Goal: Find specific page/section: Find specific page/section

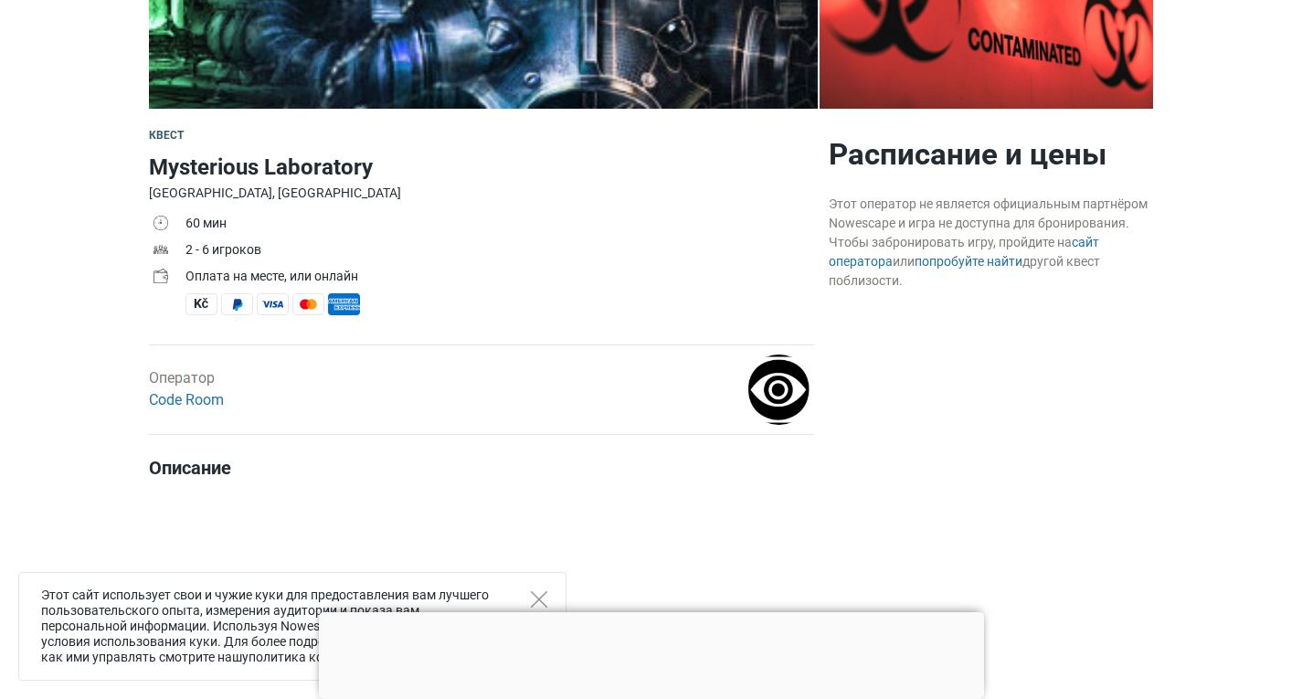
scroll to position [469, 0]
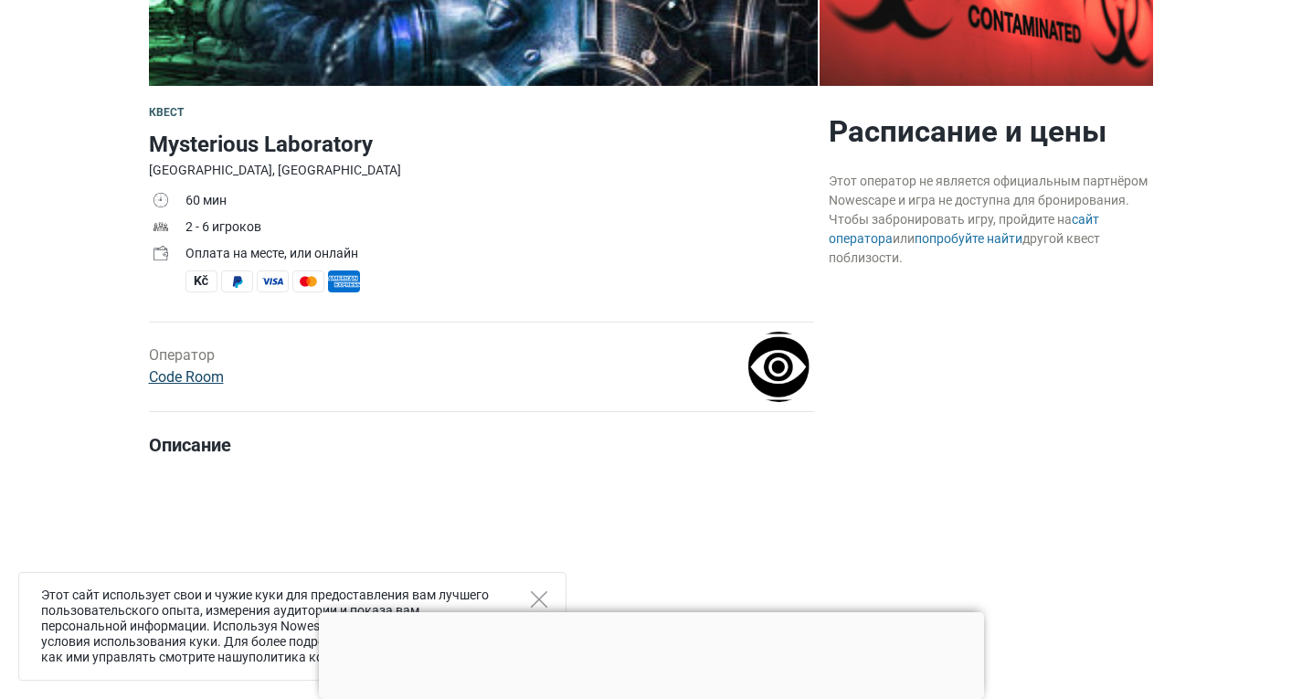
click at [169, 375] on link "Code Room" at bounding box center [186, 376] width 75 height 17
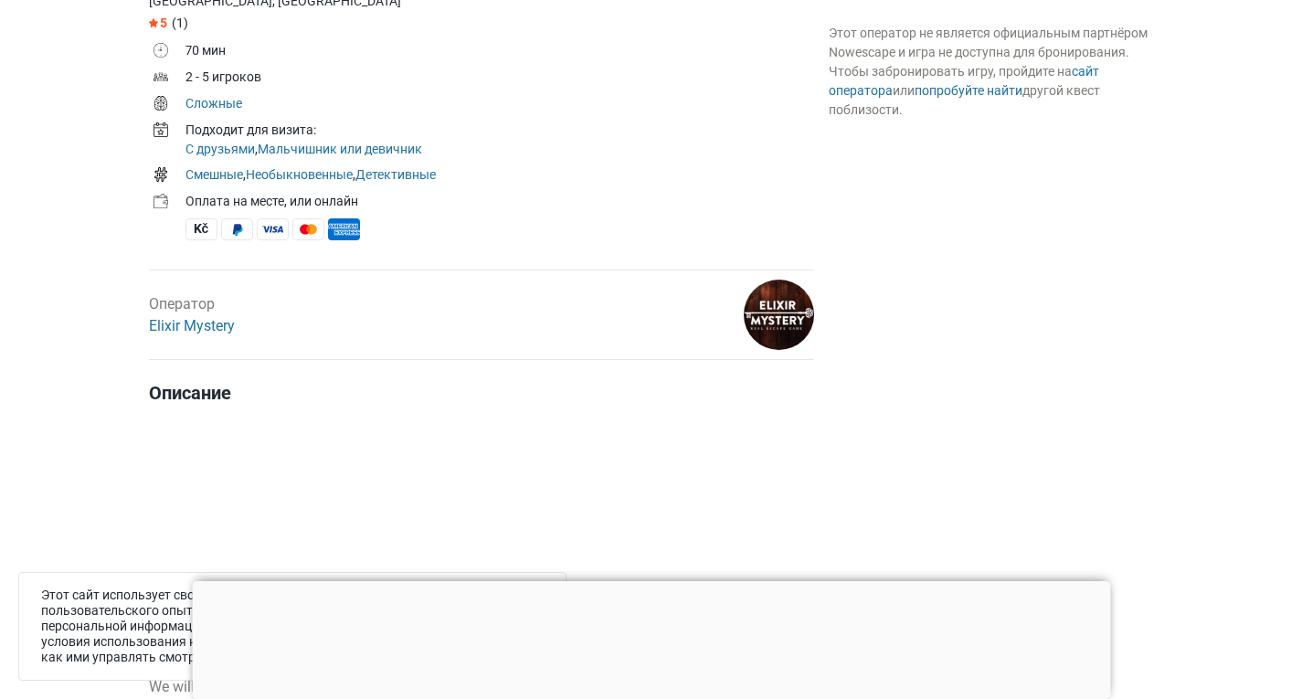
scroll to position [687, 0]
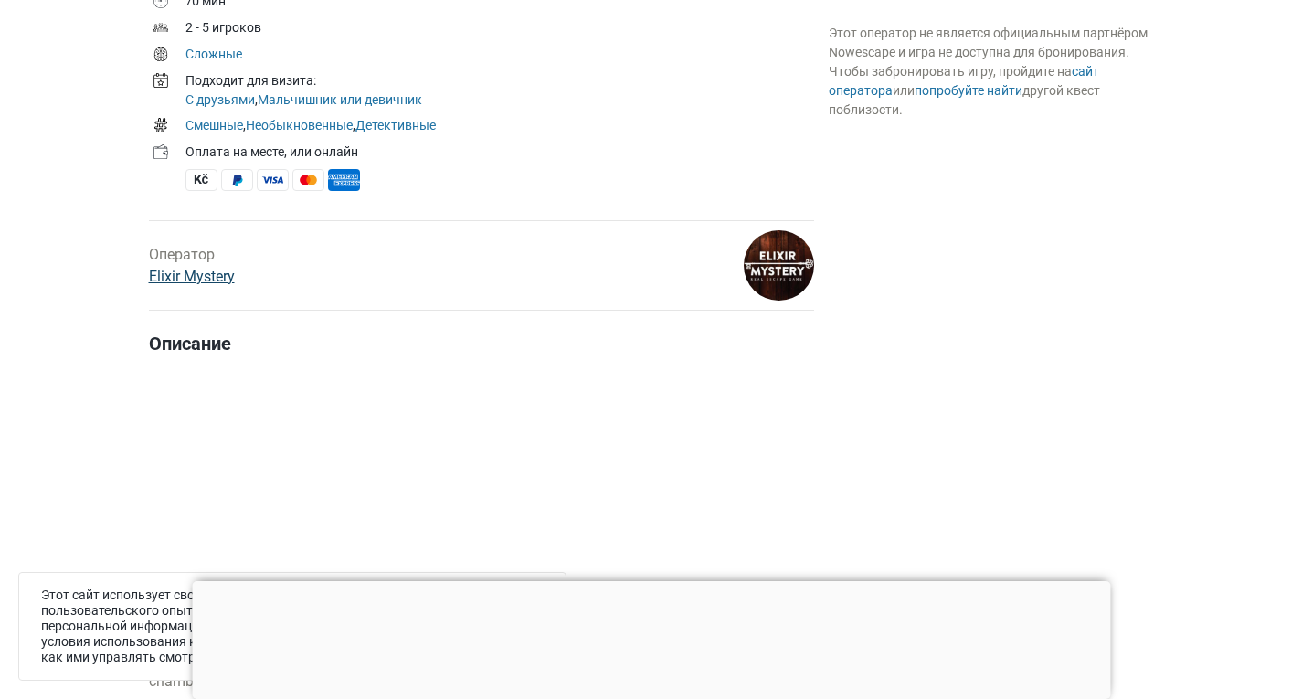
click at [205, 279] on link "Elixir Mystery" at bounding box center [192, 276] width 86 height 17
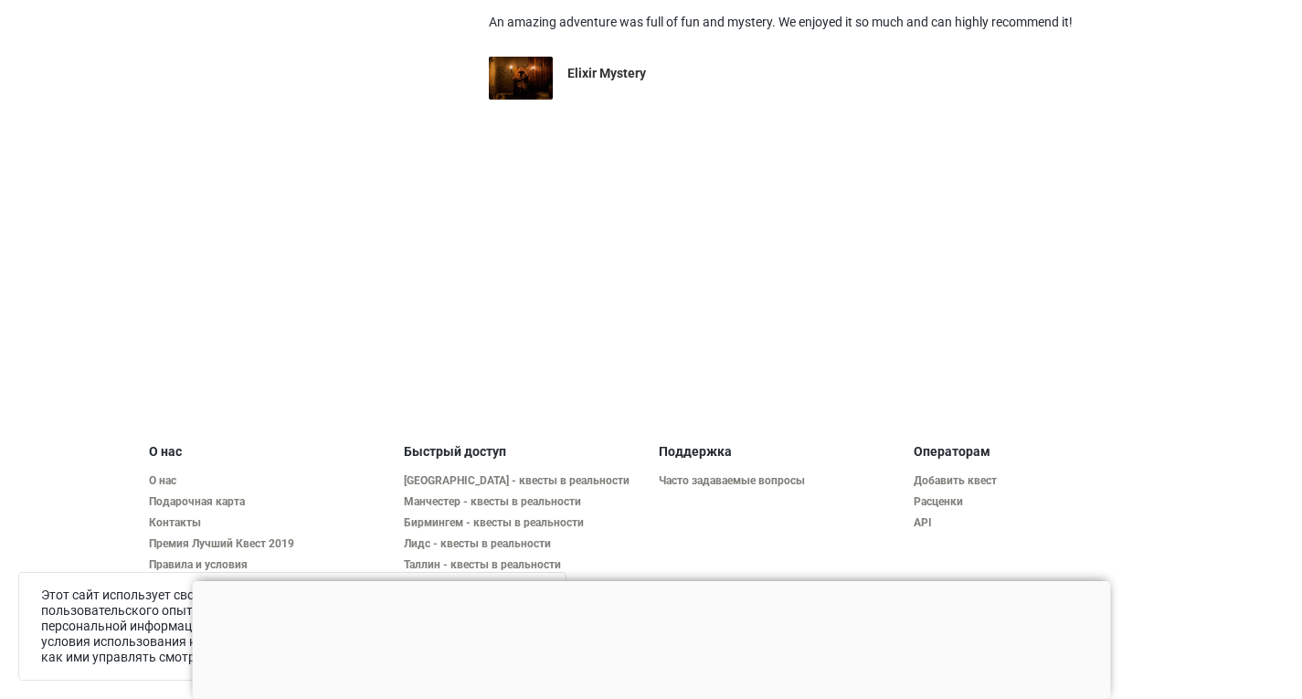
scroll to position [1021, 0]
